Goal: Information Seeking & Learning: Learn about a topic

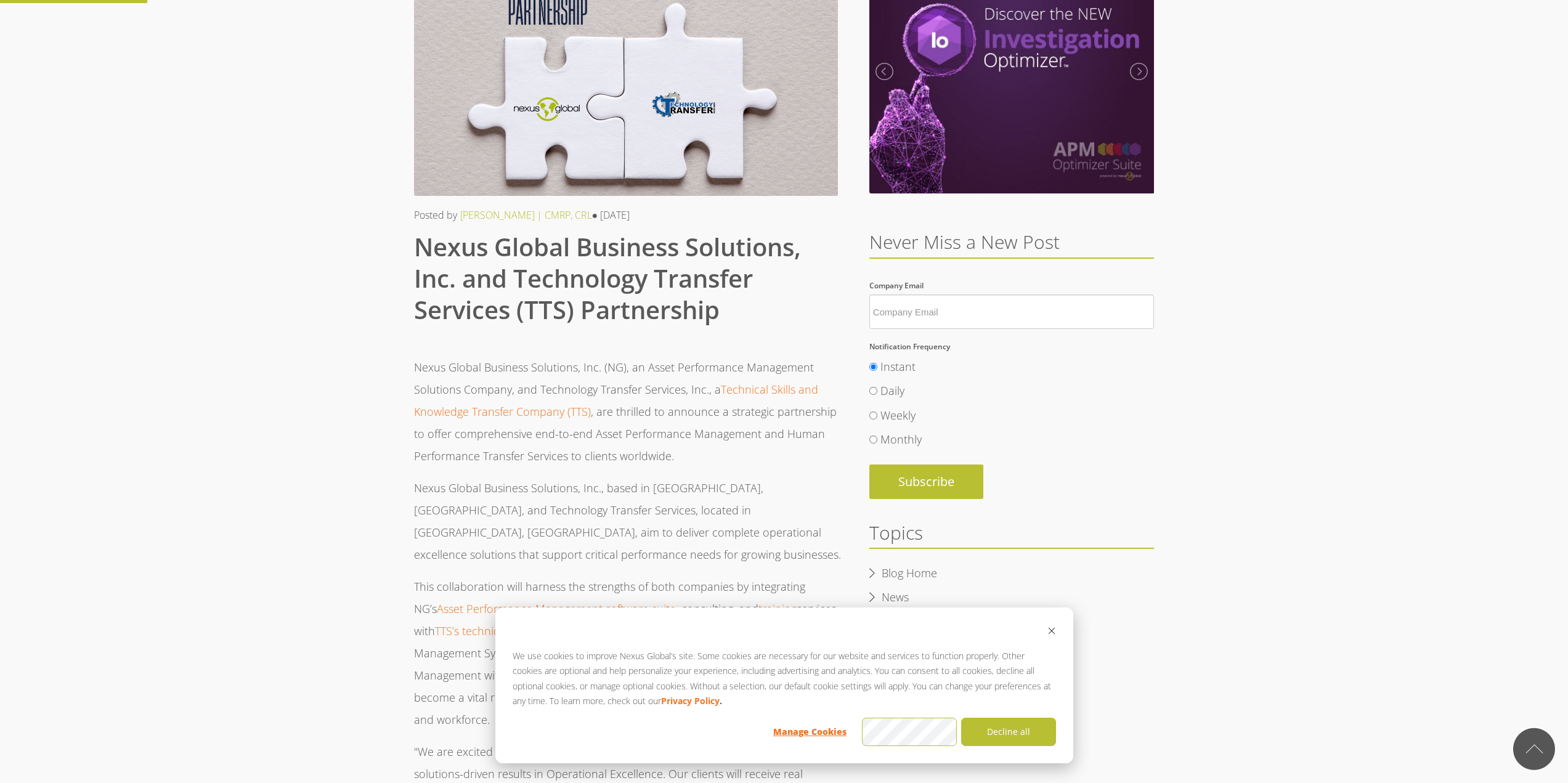
scroll to position [124, 0]
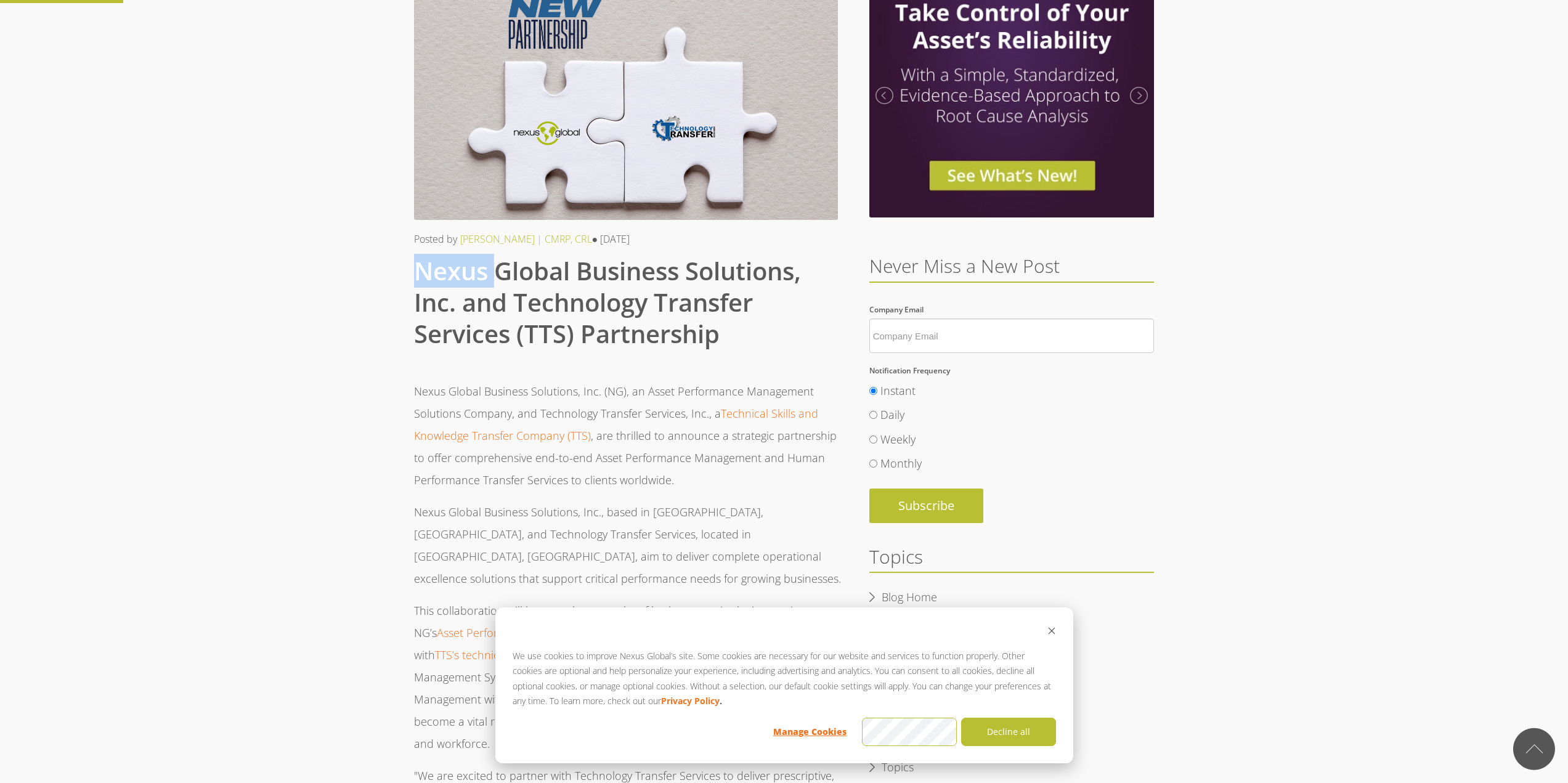
drag, startPoint x: 414, startPoint y: 269, endPoint x: 492, endPoint y: 280, distance: 78.8
click at [492, 280] on span "Nexus Global Business Solutions, Inc. and Technology Transfer Services (TTS) Pa…" at bounding box center [608, 302] width 387 height 97
drag, startPoint x: 520, startPoint y: 293, endPoint x: 541, endPoint y: 315, distance: 30.4
click at [520, 294] on span "Nexus Global Business Solutions, Inc. and Technology Transfer Services (TTS) Pa…" at bounding box center [608, 302] width 387 height 97
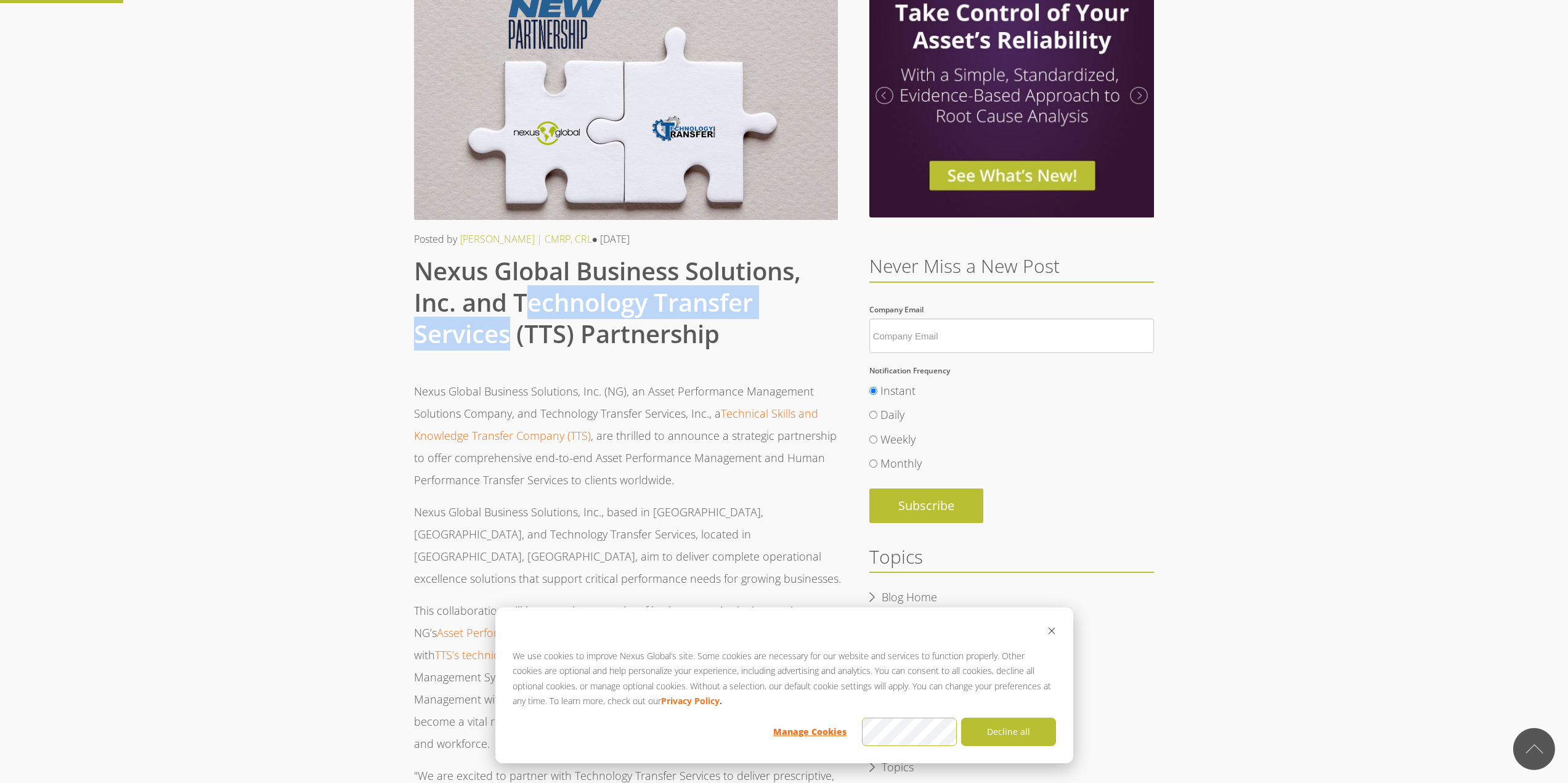
drag, startPoint x: 521, startPoint y: 296, endPoint x: 511, endPoint y: 332, distance: 37.4
click at [511, 332] on span "Nexus Global Business Solutions, Inc. and Technology Transfer Services (TTS) Pa…" at bounding box center [608, 302] width 387 height 97
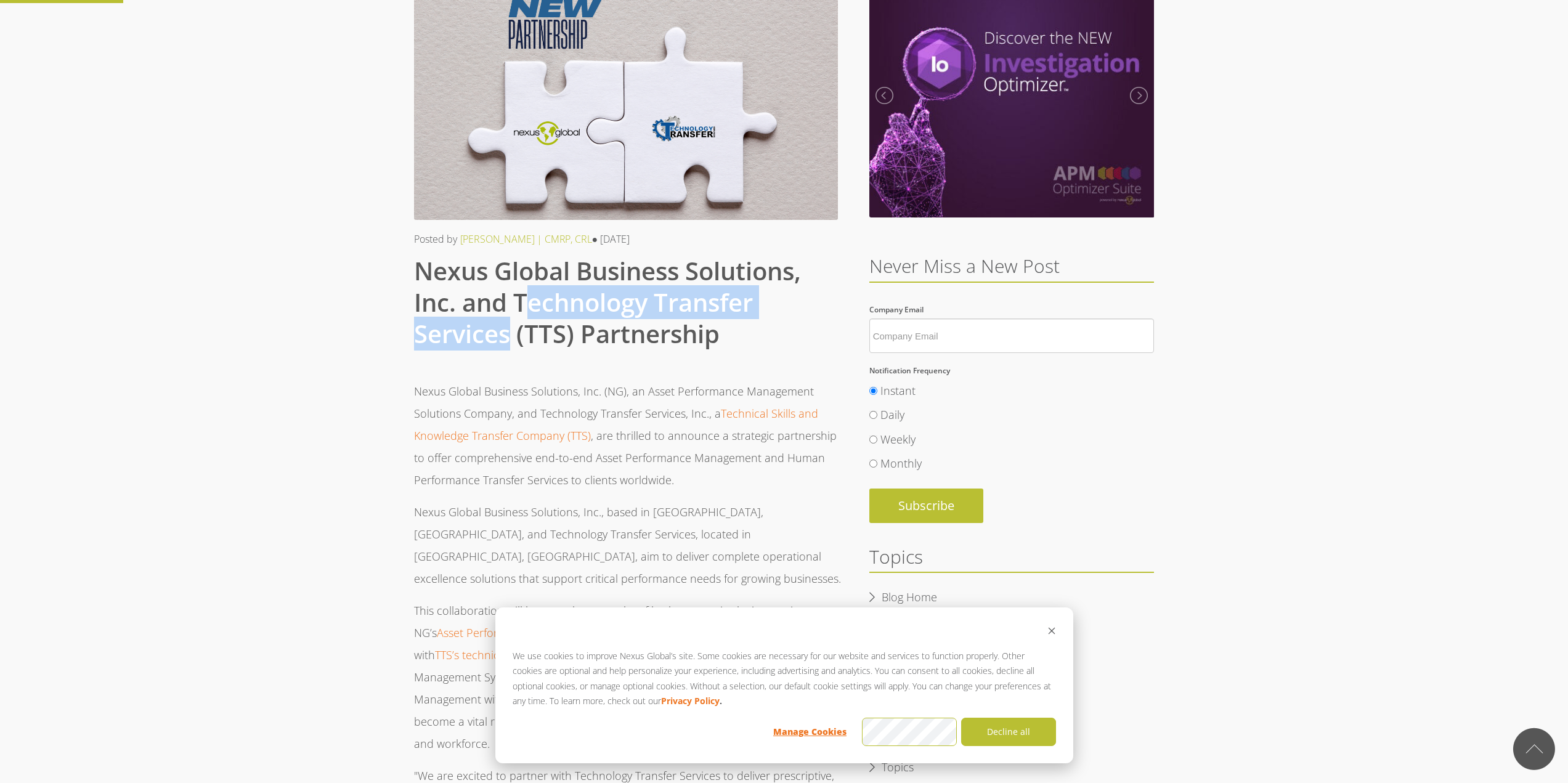
copy span "echnology Transfer Services"
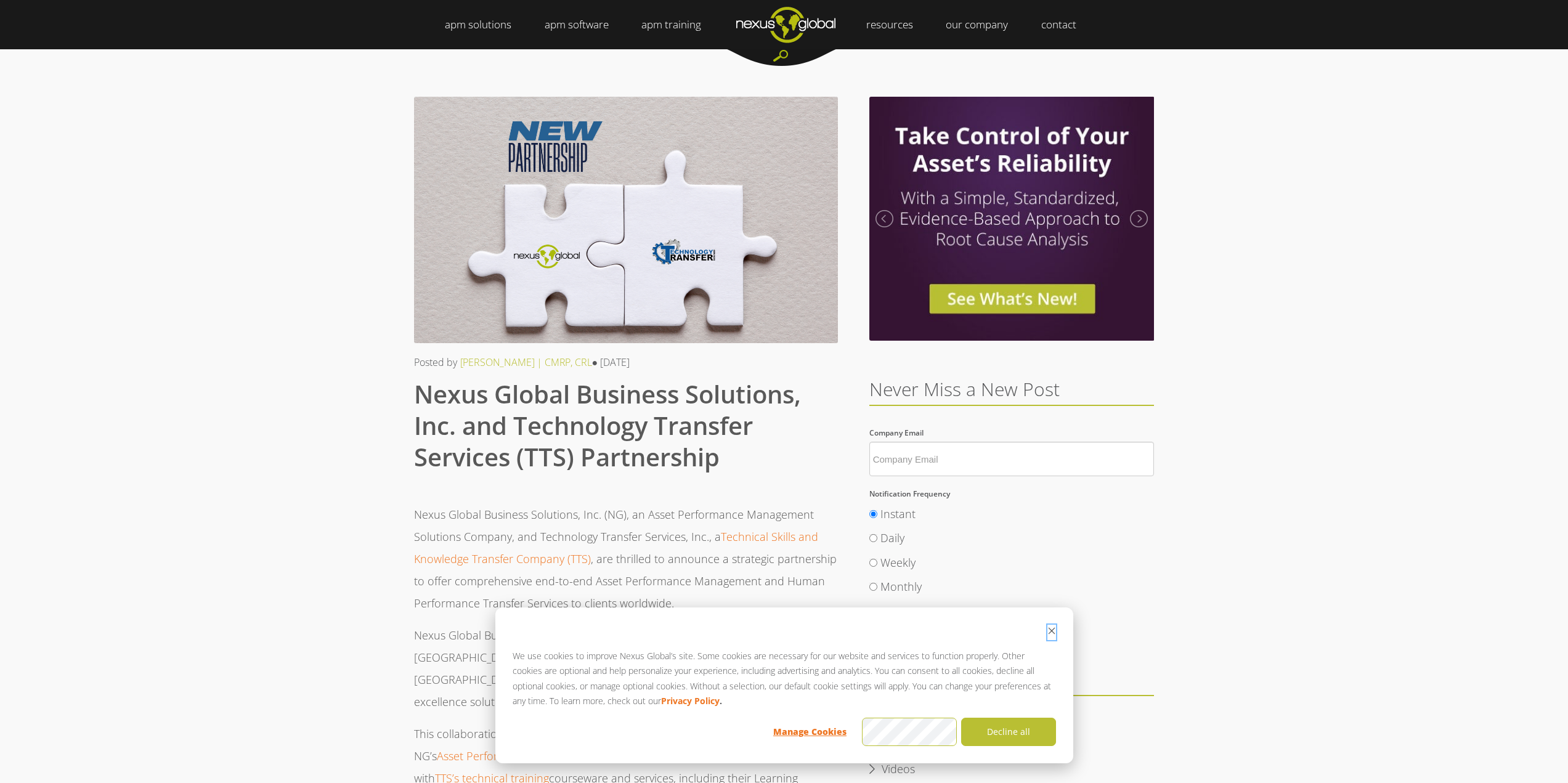
click at [1056, 626] on button "Dismiss cookie banner" at bounding box center [1052, 632] width 9 height 15
